Goal: Information Seeking & Learning: Learn about a topic

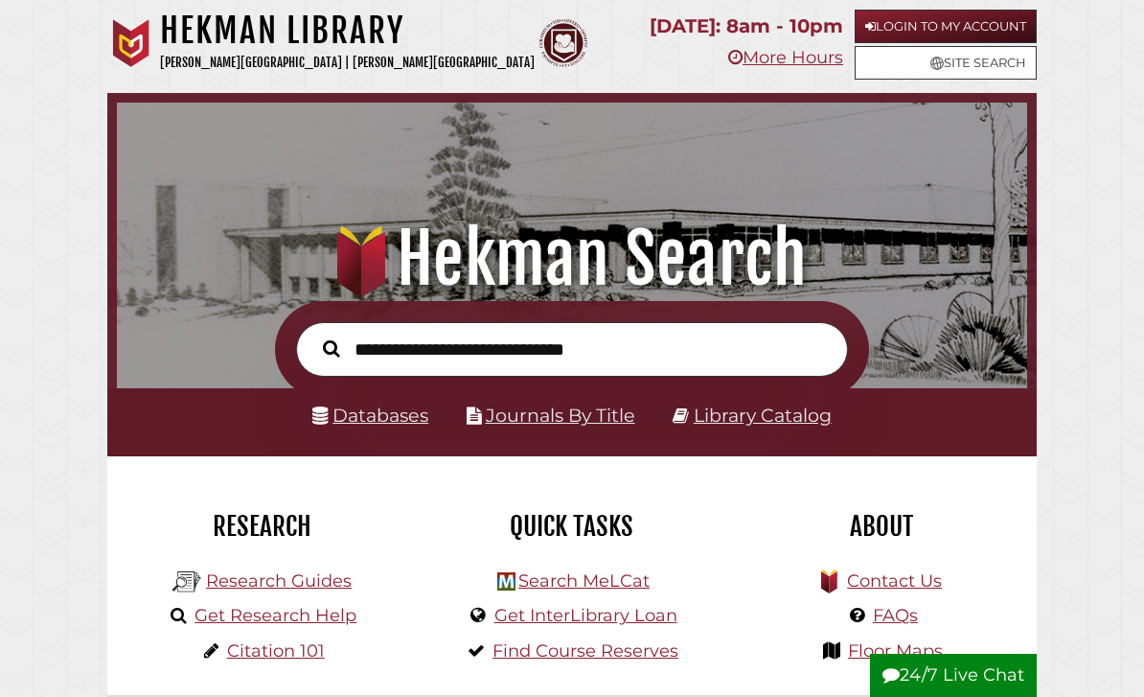
click at [651, 376] on input "text" at bounding box center [572, 349] width 552 height 55
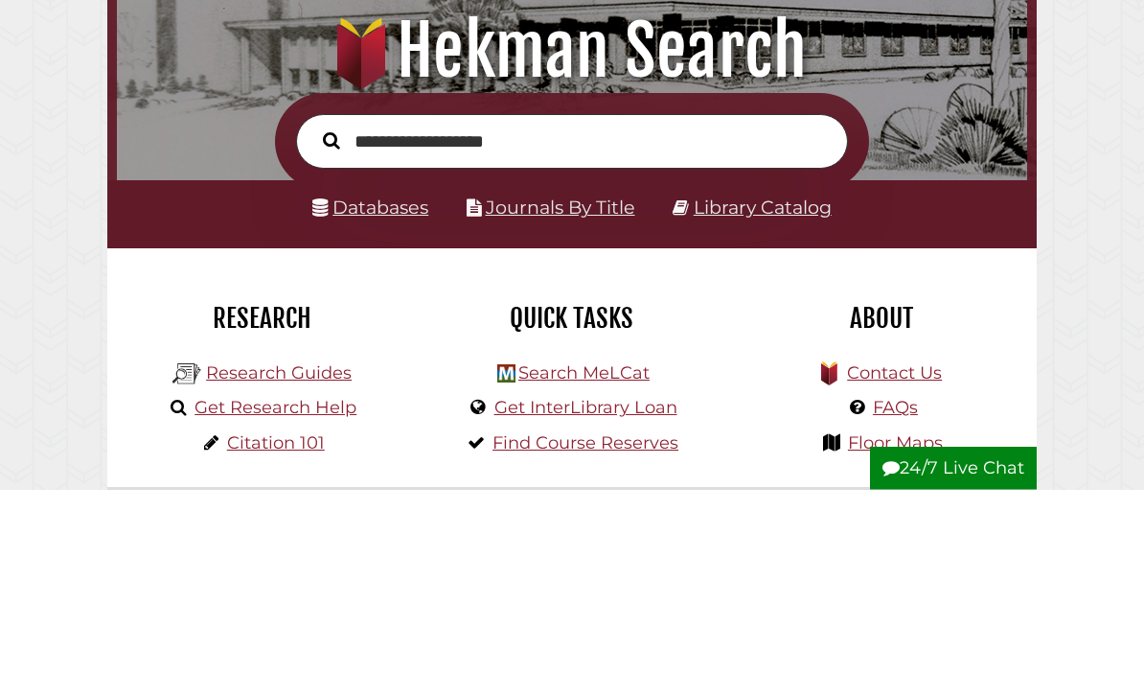
type input "**********"
click at [331, 335] on button "Search" at bounding box center [331, 348] width 36 height 26
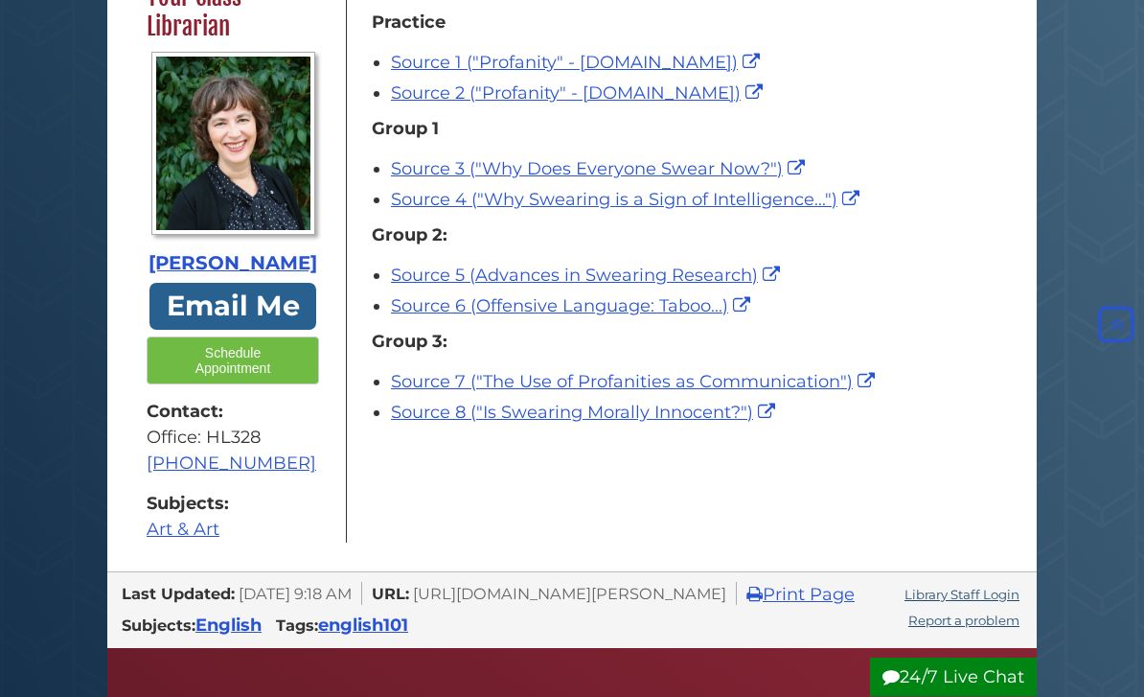
scroll to position [436, 0]
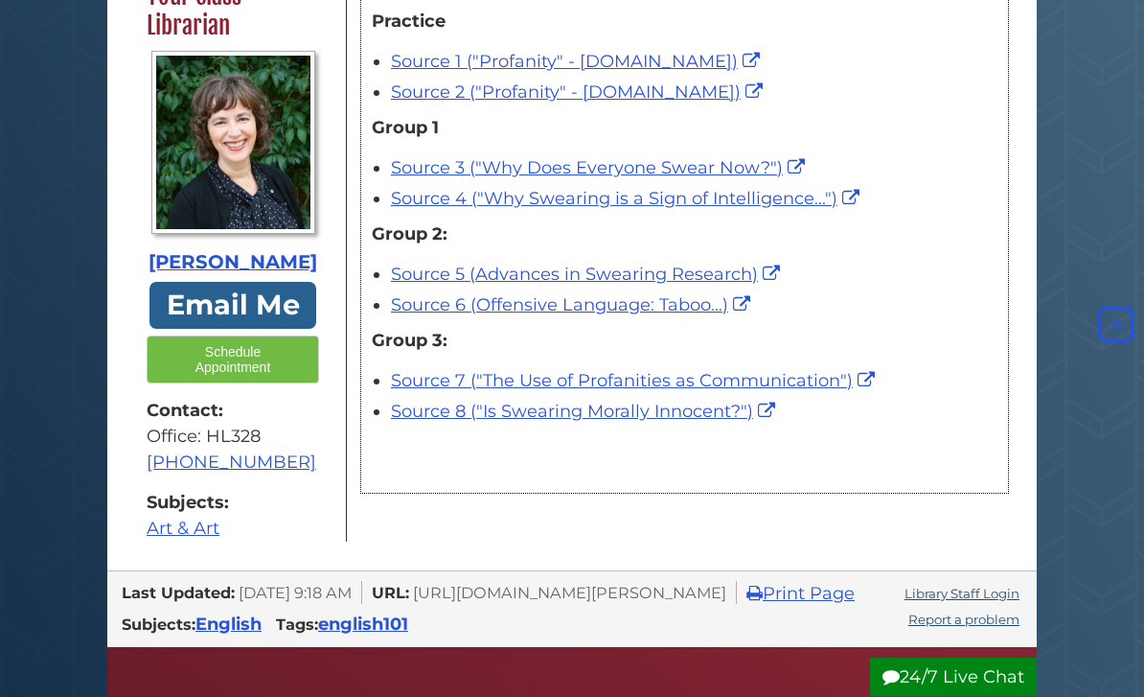
click at [444, 73] on link "Source 1 ("Profanity" - Britannica.com)" at bounding box center [578, 62] width 374 height 21
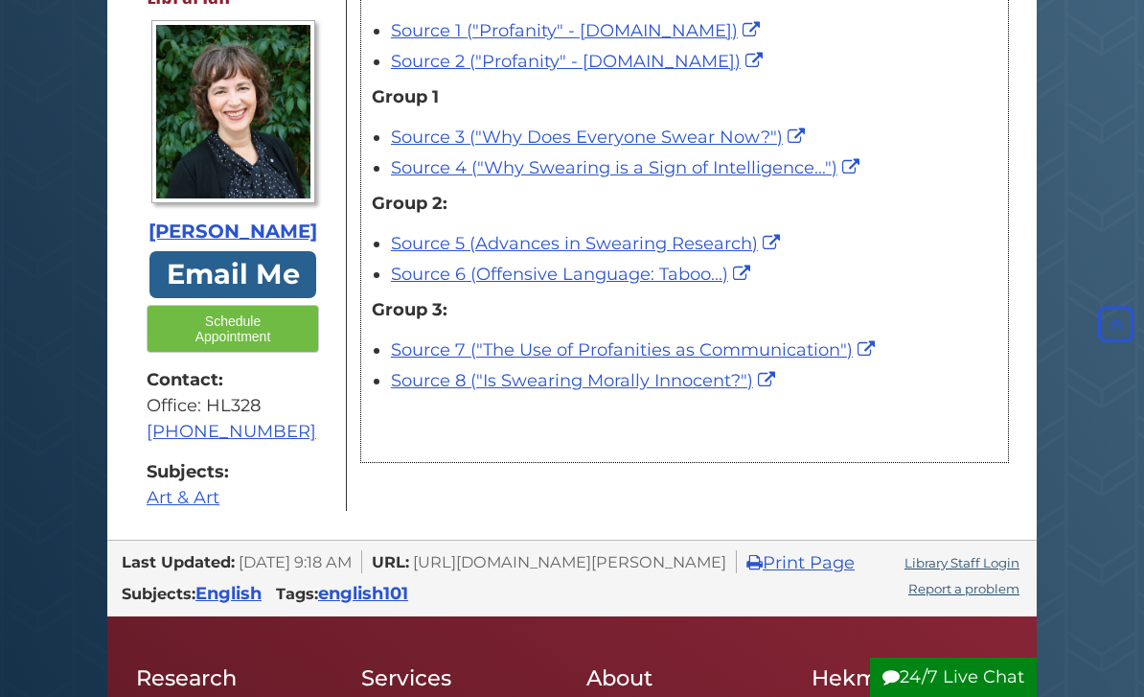
click at [480, 72] on link "Source 2 ("Profanity" - Wikipedia.org)" at bounding box center [579, 61] width 377 height 21
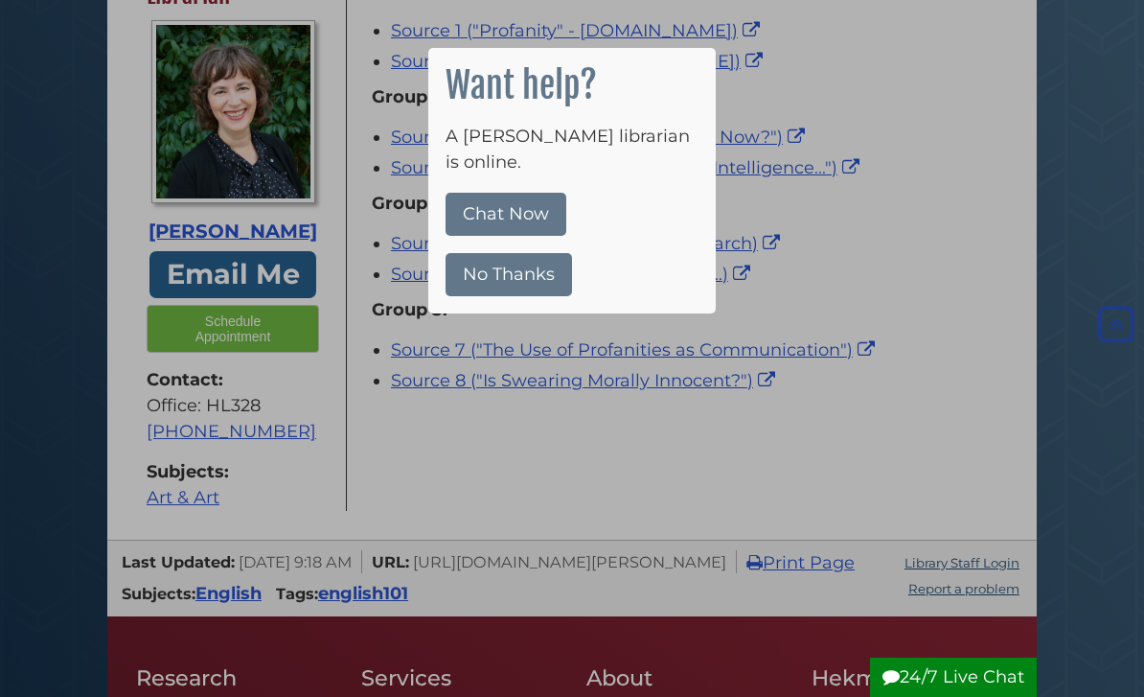
click at [477, 256] on button "No Thanks" at bounding box center [509, 274] width 127 height 43
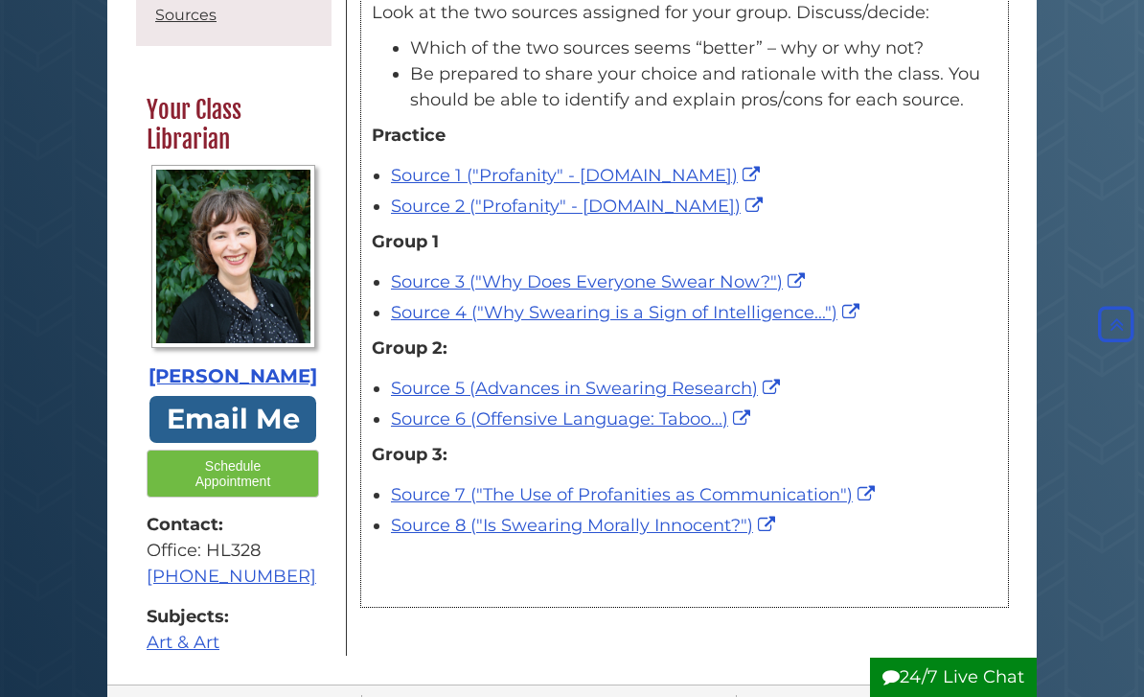
scroll to position [321, 0]
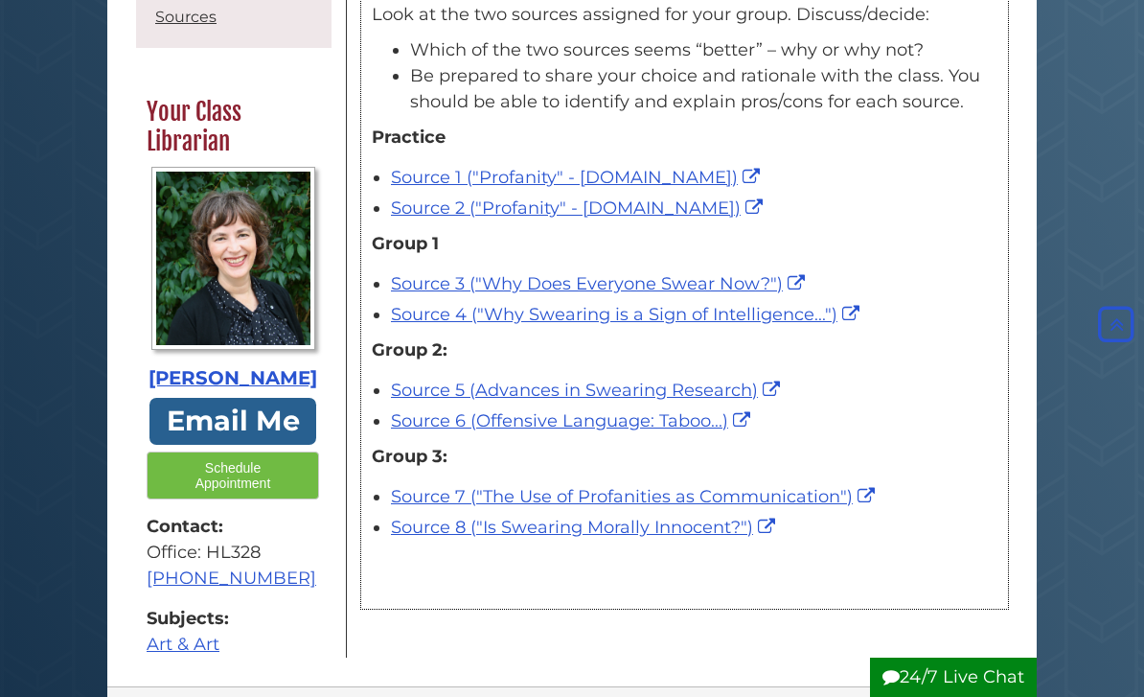
click at [519, 401] on link "Source 5 (Advances in Swearing Research)" at bounding box center [588, 390] width 394 height 21
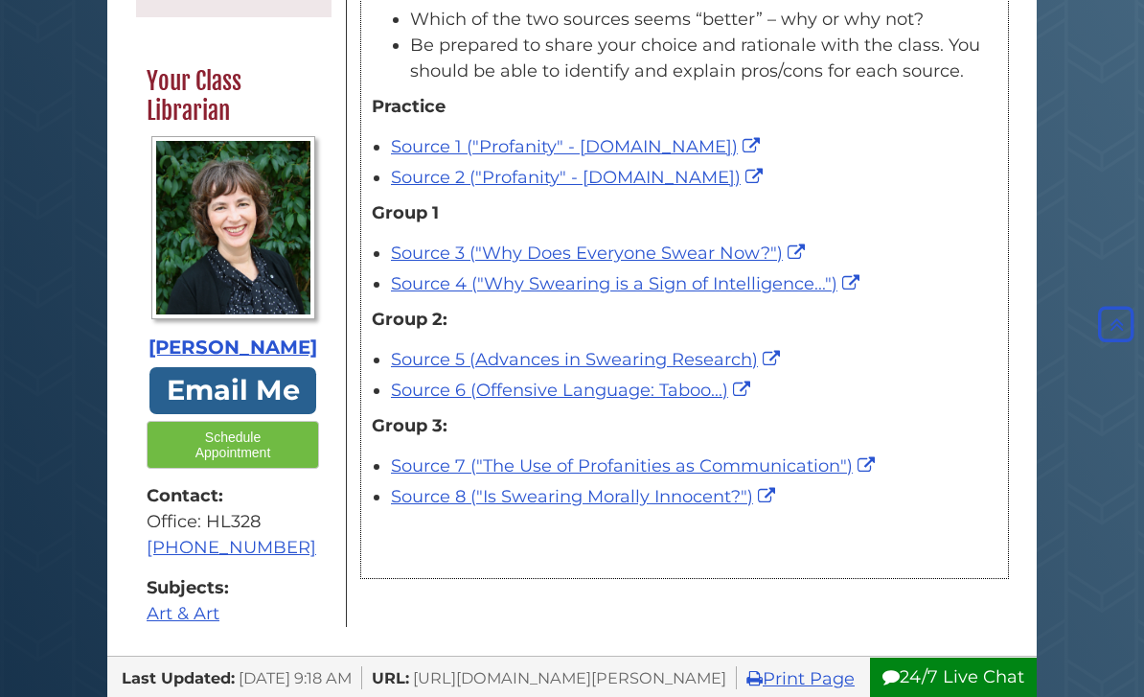
click at [485, 401] on link "Source 6 (Offensive Language: Taboo...)" at bounding box center [573, 390] width 364 height 21
click at [728, 264] on link "Source 3 ("Why Does Everyone Swear Now?")" at bounding box center [600, 252] width 419 height 21
click at [797, 294] on link "Source 4 ("Why Swearing is a Sign of Intelligence...")" at bounding box center [627, 283] width 473 height 21
click at [724, 476] on link "Source 7 ("The Use of Profanities as Communication")" at bounding box center [635, 465] width 489 height 21
click at [520, 507] on link "Source 8 ("Is Swearing Morally Innocent?")" at bounding box center [585, 496] width 389 height 21
